Goal: Information Seeking & Learning: Learn about a topic

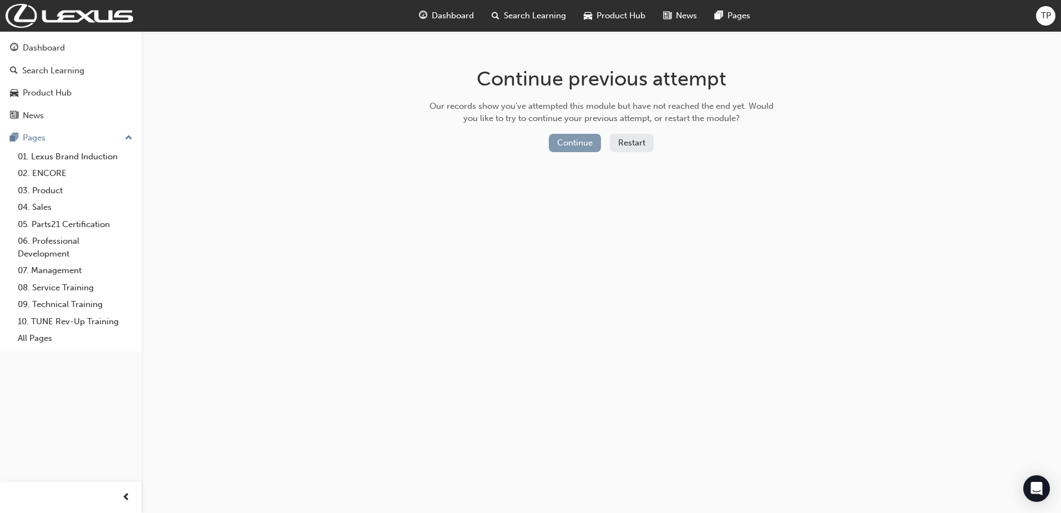
click at [584, 142] on button "Continue" at bounding box center [575, 143] width 52 height 18
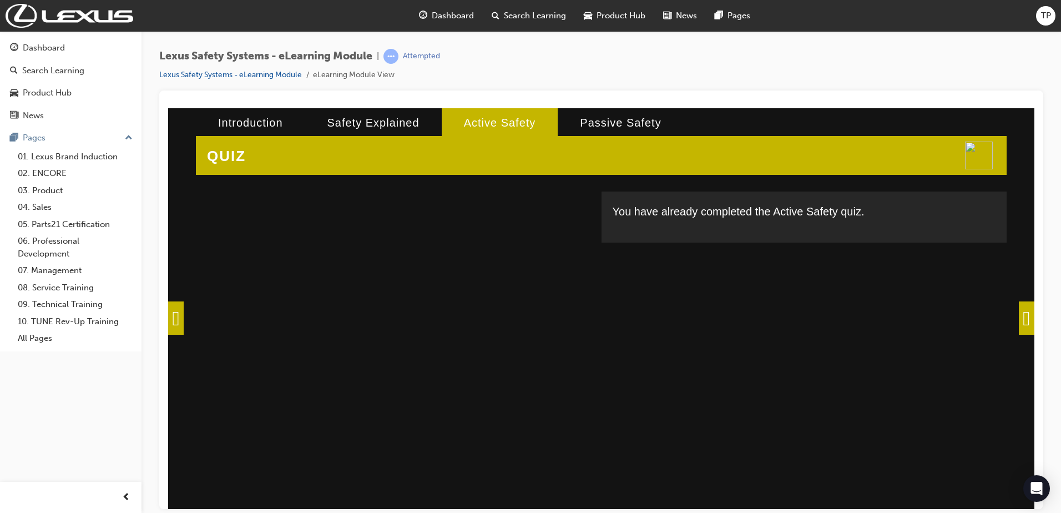
click at [514, 14] on span "Search Learning" at bounding box center [535, 15] width 62 height 13
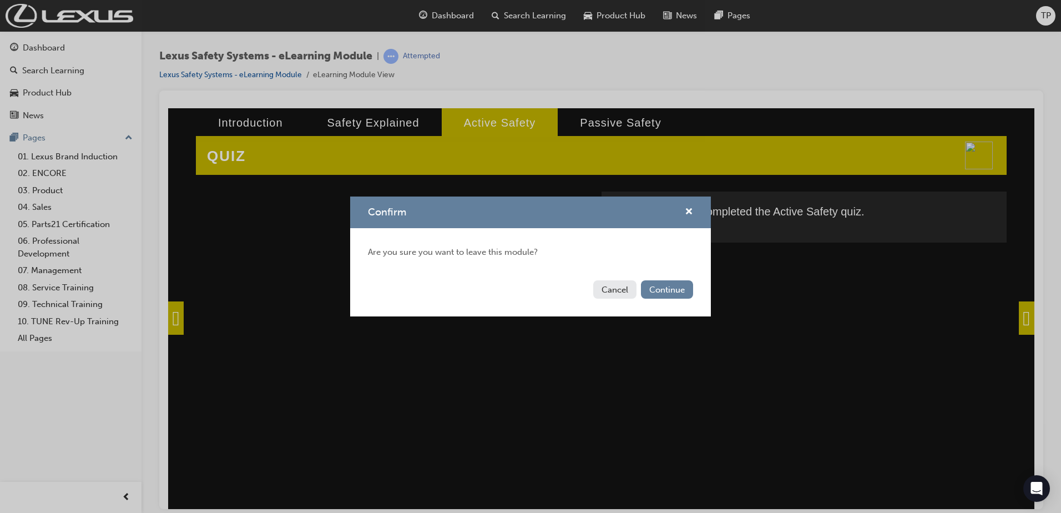
click at [428, 17] on div "Confirm Are you sure you want to leave this module? Cancel Continue" at bounding box center [530, 256] width 1061 height 513
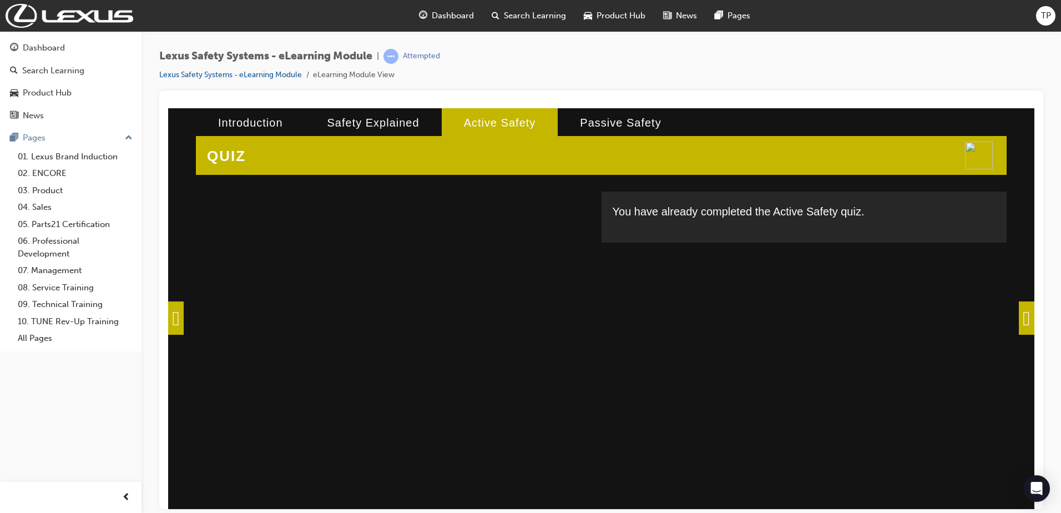
click at [447, 13] on span "Dashboard" at bounding box center [453, 15] width 42 height 13
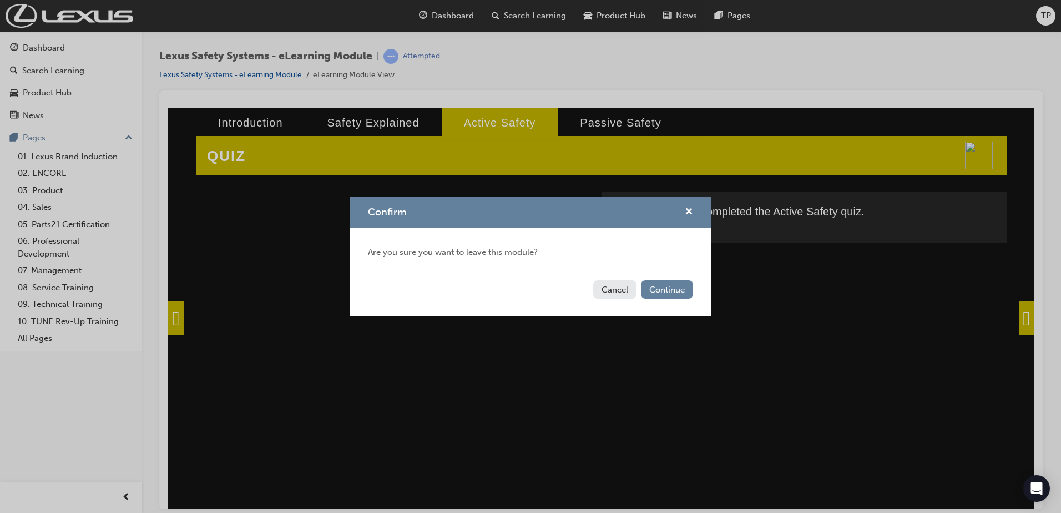
click at [662, 290] on button "Continue" at bounding box center [667, 289] width 52 height 18
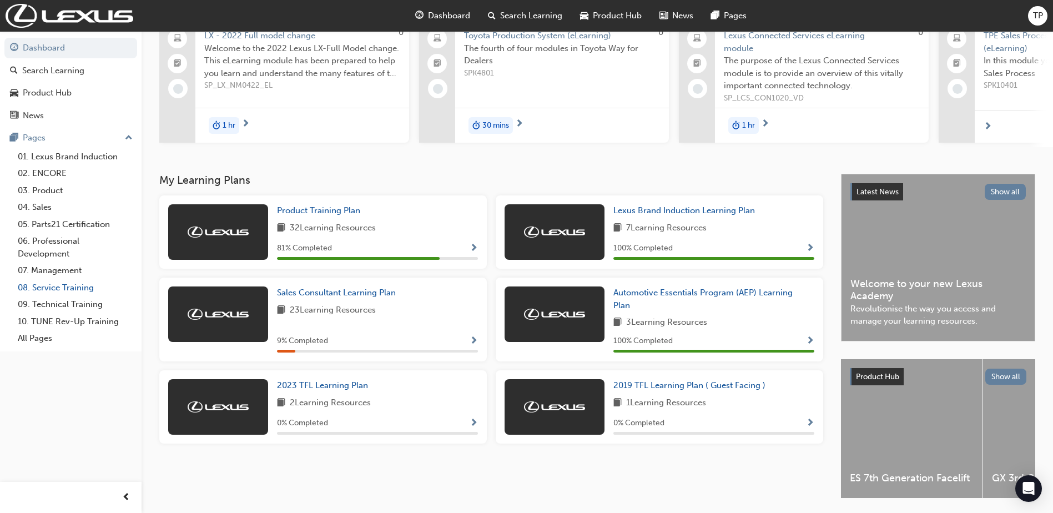
scroll to position [138, 0]
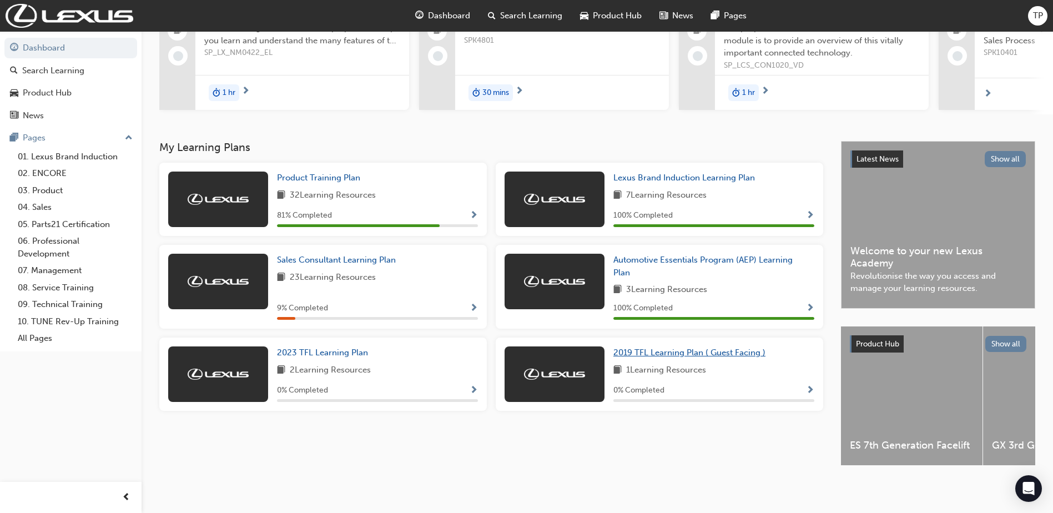
click at [716, 352] on span "2019 TFL Learning Plan ( Guest Facing )" at bounding box center [689, 352] width 152 height 10
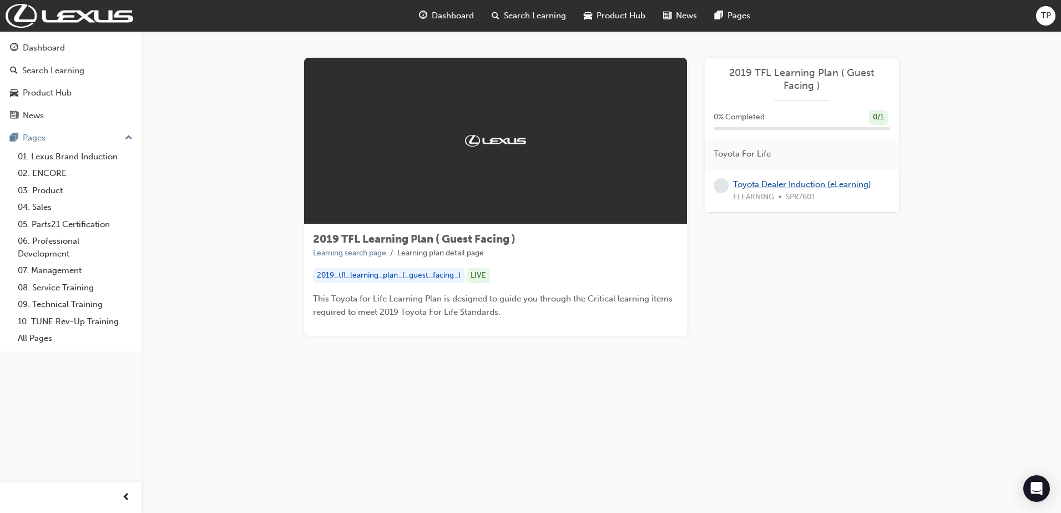
click at [760, 185] on link "Toyota Dealer Induction (eLearning)" at bounding box center [802, 184] width 138 height 10
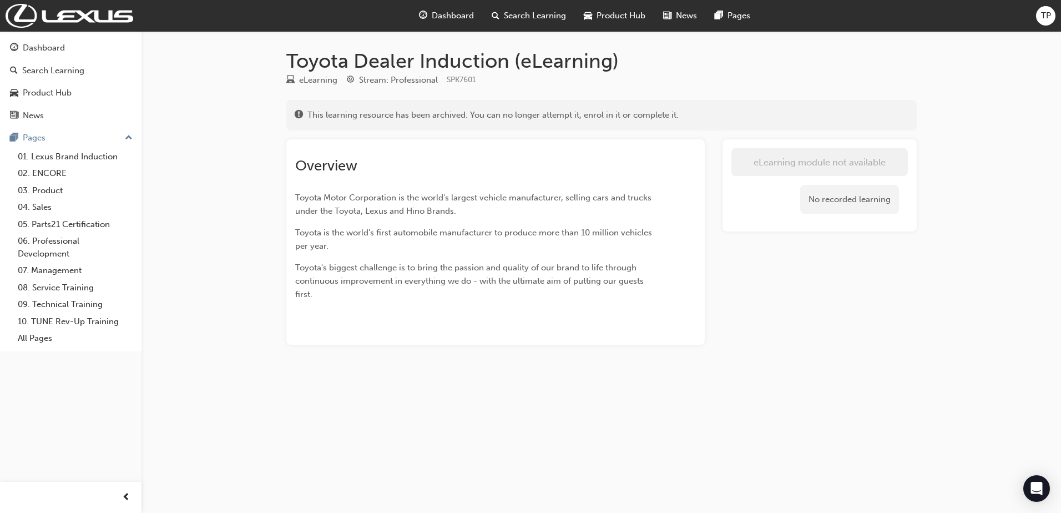
click at [451, 17] on span "Dashboard" at bounding box center [453, 15] width 42 height 13
